Goal: Task Accomplishment & Management: Manage account settings

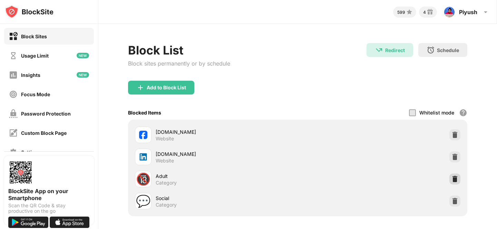
click at [455, 179] on img at bounding box center [455, 179] width 7 height 7
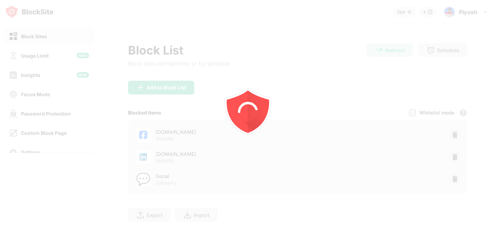
click at [162, 87] on div at bounding box center [248, 114] width 497 height 229
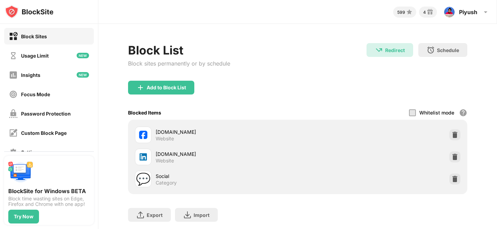
click at [162, 87] on div "Add to Block List" at bounding box center [166, 88] width 39 height 6
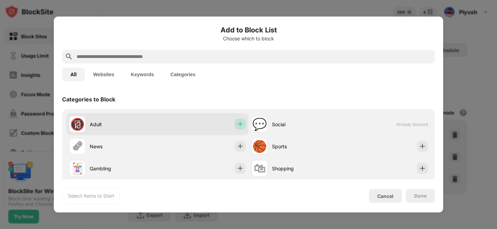
click at [240, 124] on img at bounding box center [240, 124] width 7 height 7
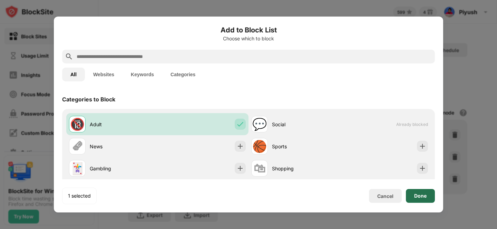
click at [420, 199] on div "Done" at bounding box center [420, 196] width 29 height 14
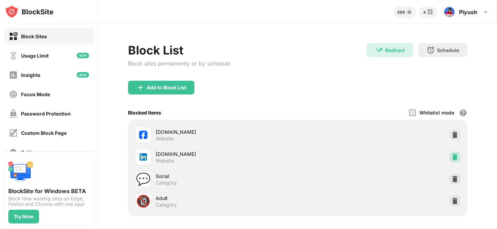
click at [457, 155] on img at bounding box center [455, 157] width 7 height 7
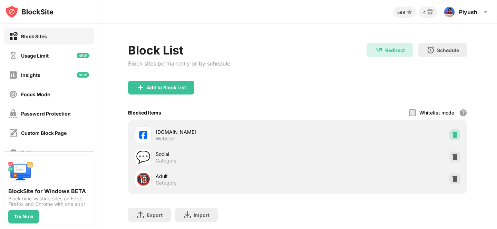
click at [455, 137] on img at bounding box center [455, 135] width 7 height 7
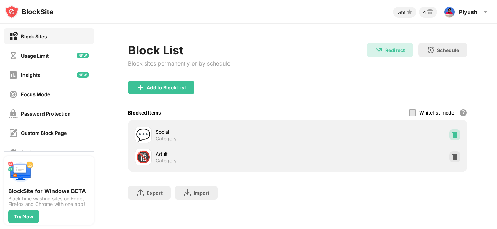
click at [460, 133] on div at bounding box center [455, 135] width 11 height 11
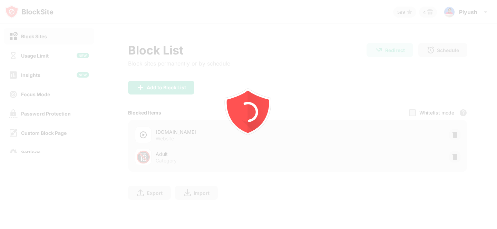
click at [183, 93] on div at bounding box center [248, 114] width 497 height 229
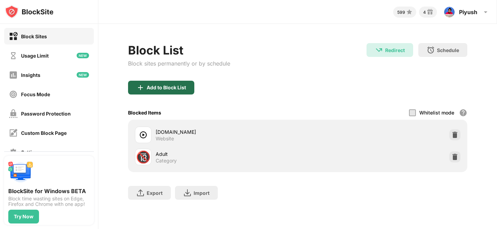
click at [183, 92] on div "Add to Block List" at bounding box center [161, 88] width 66 height 14
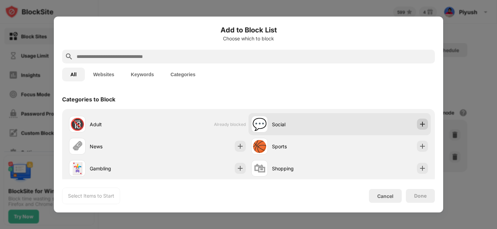
click at [422, 122] on img at bounding box center [422, 124] width 7 height 7
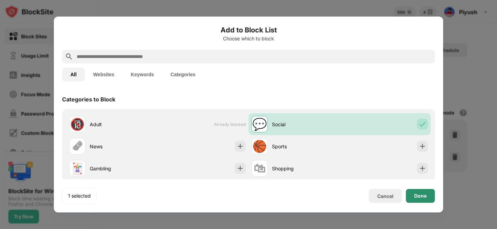
click at [416, 196] on div "Done" at bounding box center [420, 196] width 12 height 6
